Goal: Find specific page/section: Find specific page/section

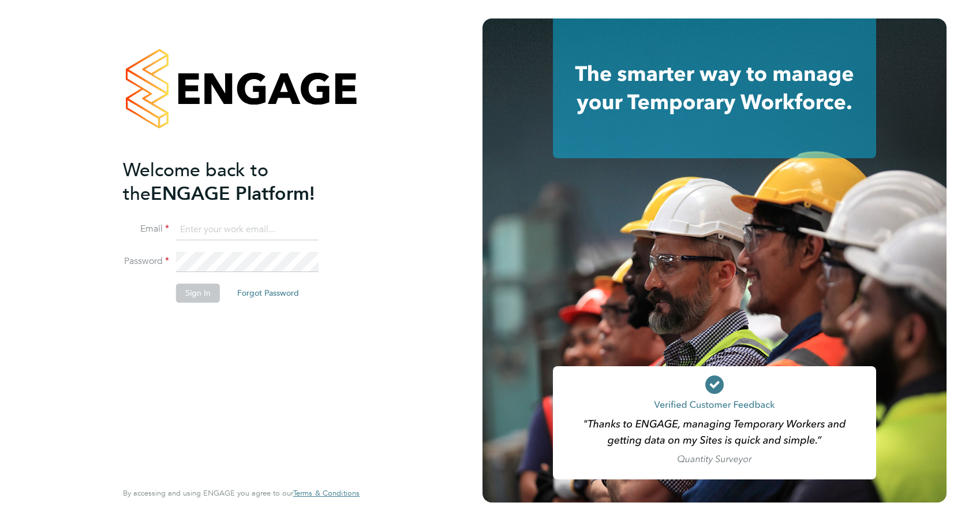
type input "[PERSON_NAME][EMAIL_ADDRESS][PERSON_NAME][DOMAIN_NAME]"
click at [193, 293] on button "Sign In" at bounding box center [198, 292] width 44 height 18
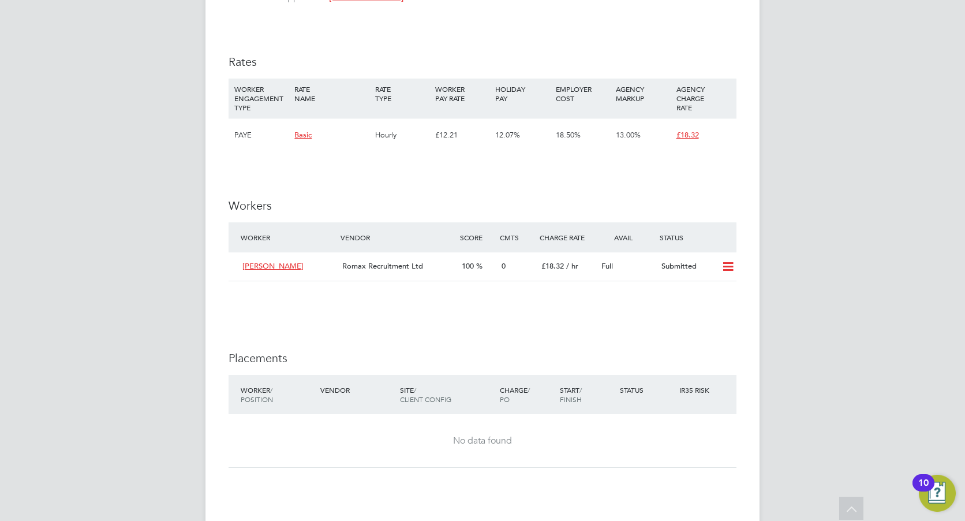
scroll to position [866, 0]
click at [726, 265] on icon at bounding box center [728, 264] width 14 height 9
click at [577, 330] on div "IR35 Determination IR35 Status Disabled for this client. This feature can be en…" at bounding box center [483, 113] width 508 height 1471
click at [728, 267] on icon at bounding box center [728, 264] width 14 height 9
click at [713, 290] on li "Offer" at bounding box center [713, 290] width 40 height 16
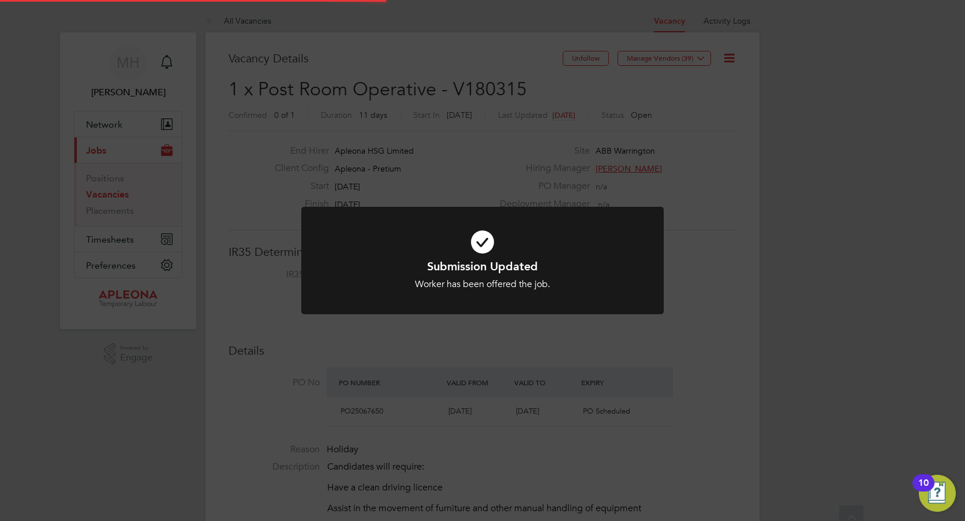
scroll to position [34, 81]
